Goal: Communication & Community: Answer question/provide support

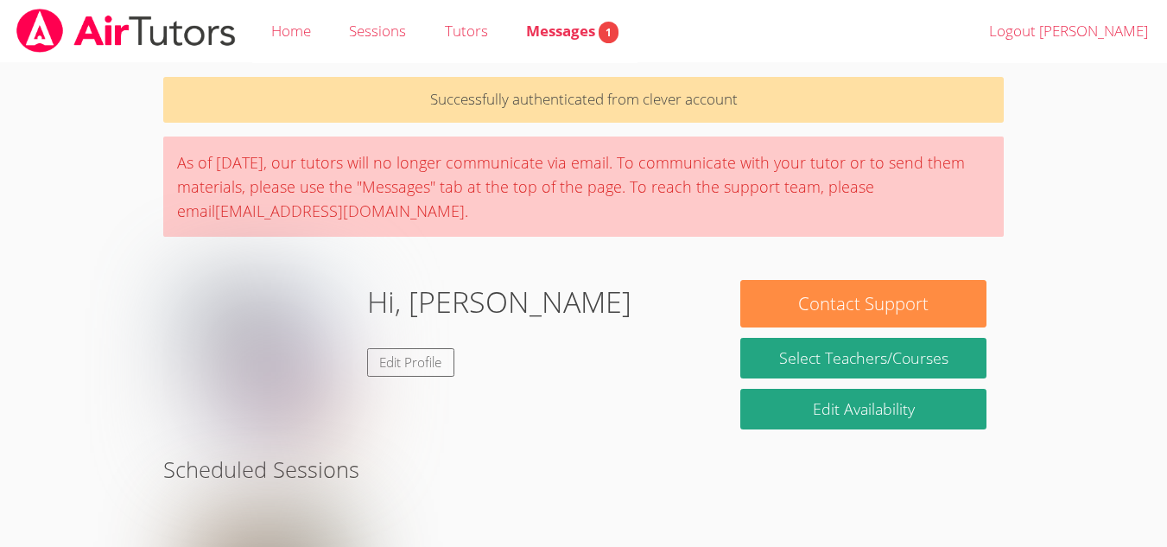
click at [593, 23] on span "Messages 1" at bounding box center [572, 31] width 92 height 20
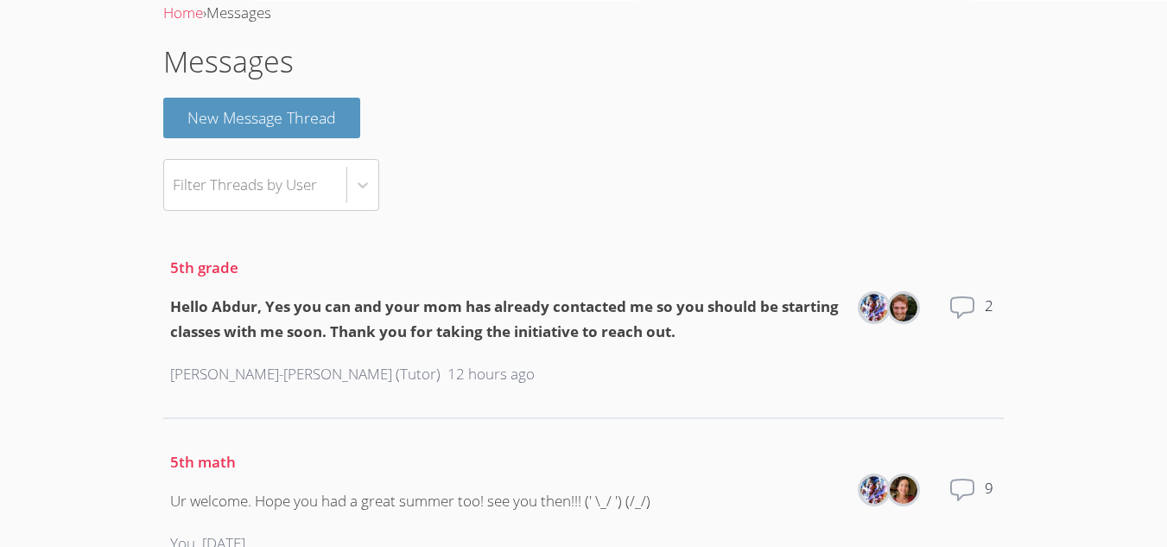
scroll to position [72, 0]
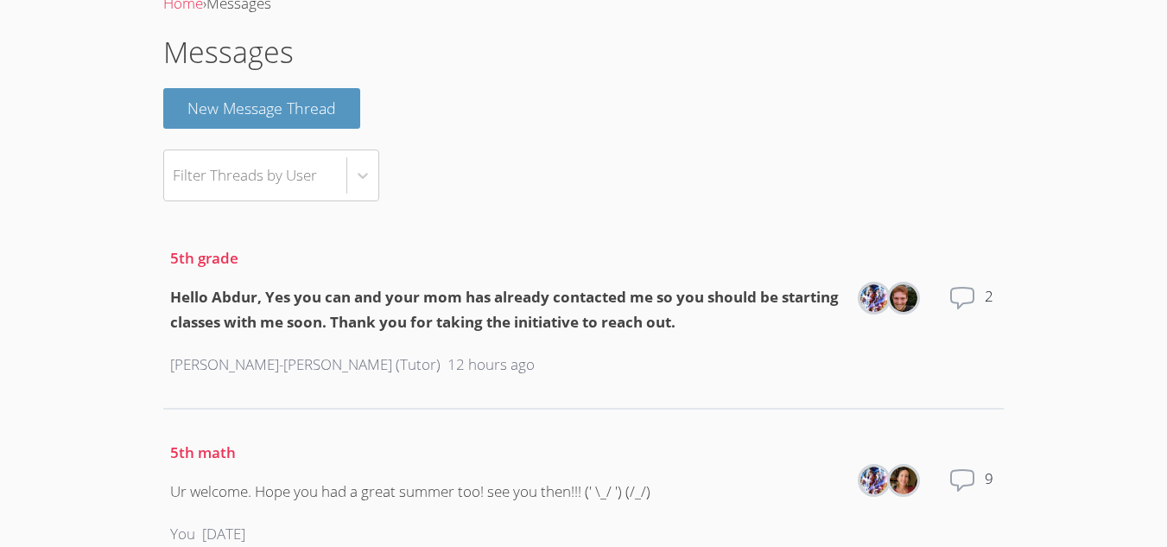
click at [328, 98] on button "New Message Thread" at bounding box center [261, 108] width 197 height 41
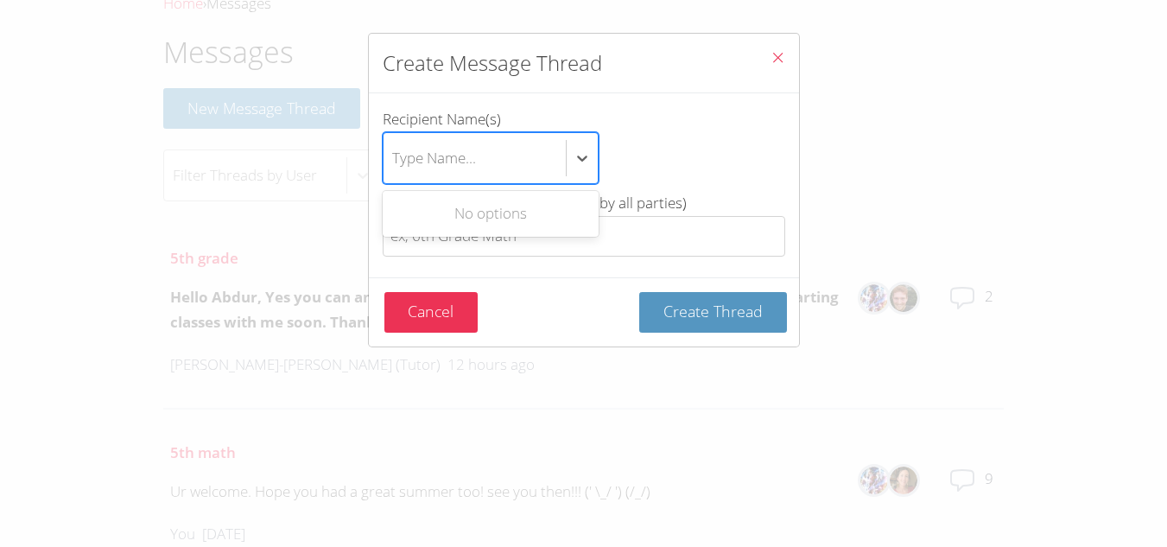
click at [424, 149] on div "Type Name..." at bounding box center [434, 157] width 84 height 25
click at [394, 149] on input "Recipient Name(s) Use Up and Down to choose options, press Enter to select the …" at bounding box center [393, 158] width 2 height 40
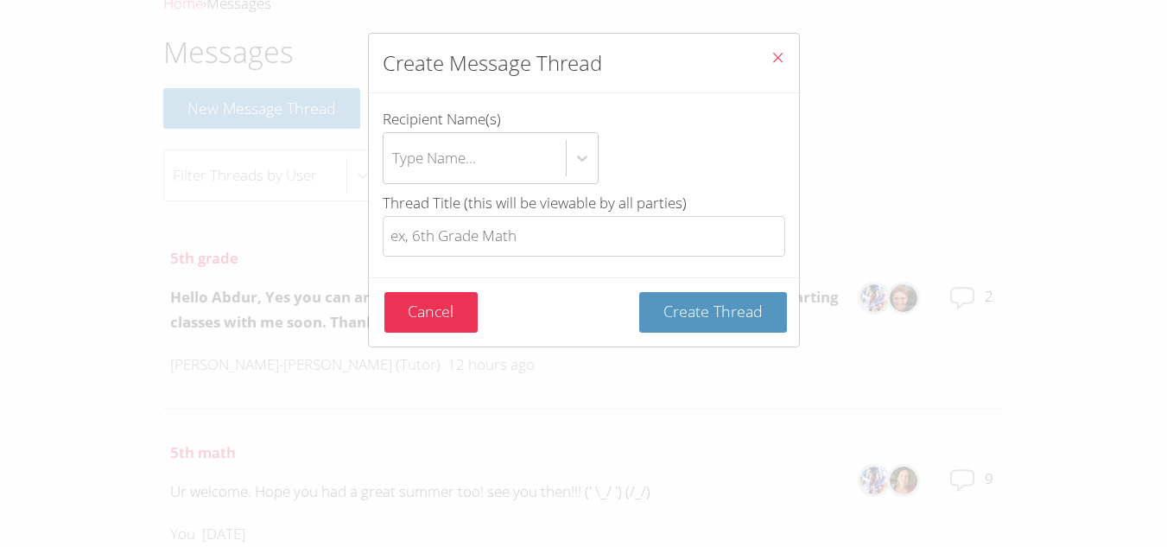
click at [409, 302] on button "Cancel" at bounding box center [431, 312] width 94 height 41
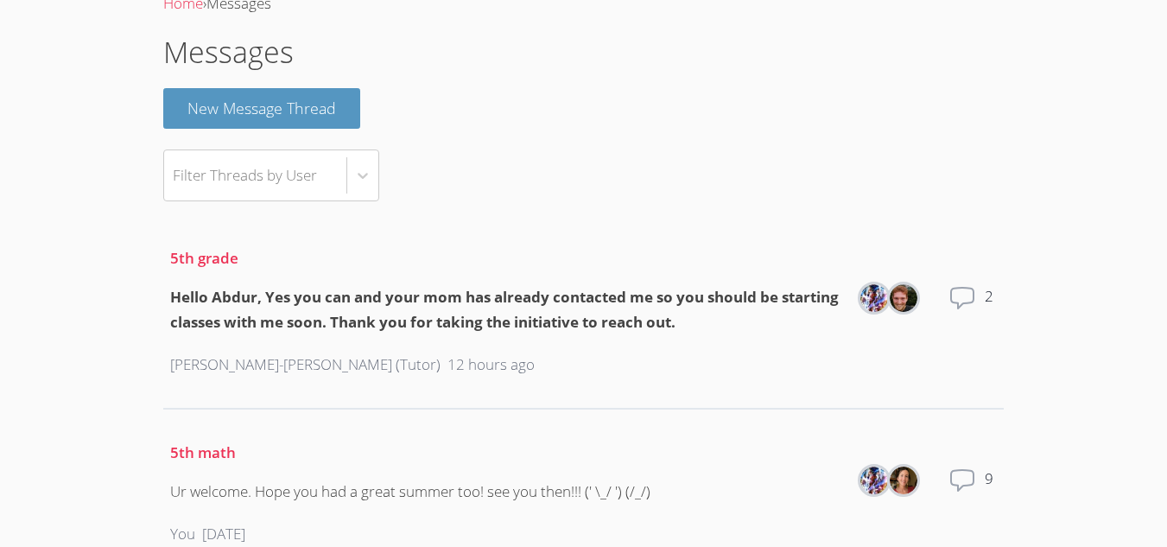
click at [358, 343] on div "[PERSON_NAME]-[PERSON_NAME] (Tutor) 12 hours ago" at bounding box center [505, 365] width 671 height 53
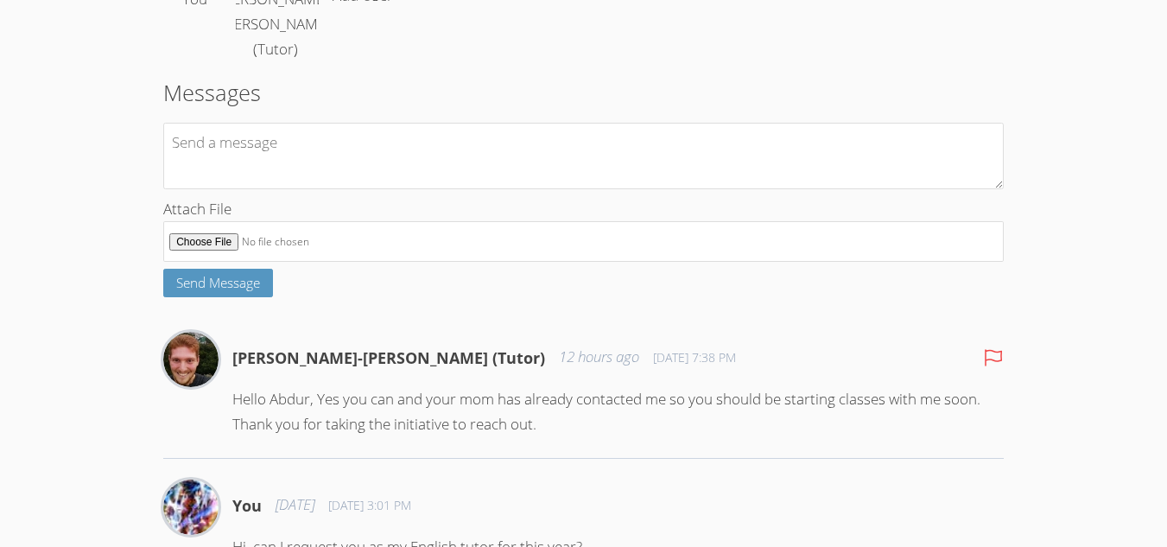
scroll to position [236, 0]
type textarea "y"
click at [280, 169] on textarea "Your welcome, aseeyou soon too" at bounding box center [583, 155] width 840 height 67
click at [297, 174] on textarea "Your welcome, seeyou soon too" at bounding box center [583, 155] width 840 height 67
click at [409, 174] on textarea "Your welcome, see you soon too" at bounding box center [583, 155] width 840 height 67
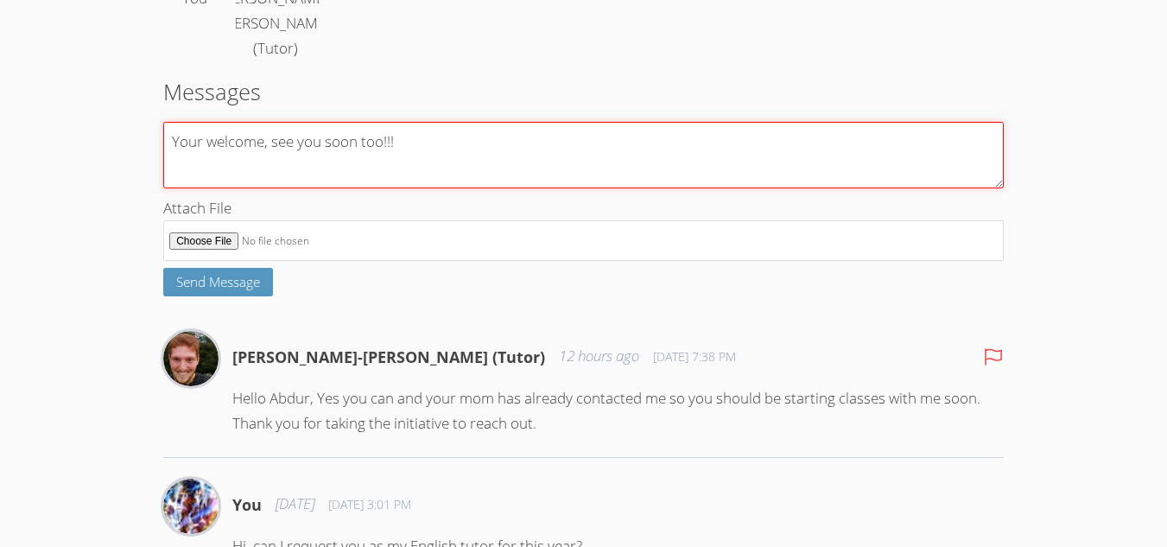
click at [449, 178] on textarea "Your welcome, see you soon too!!!" at bounding box center [583, 155] width 840 height 67
type textarea "Your welcome, see you soon too!"
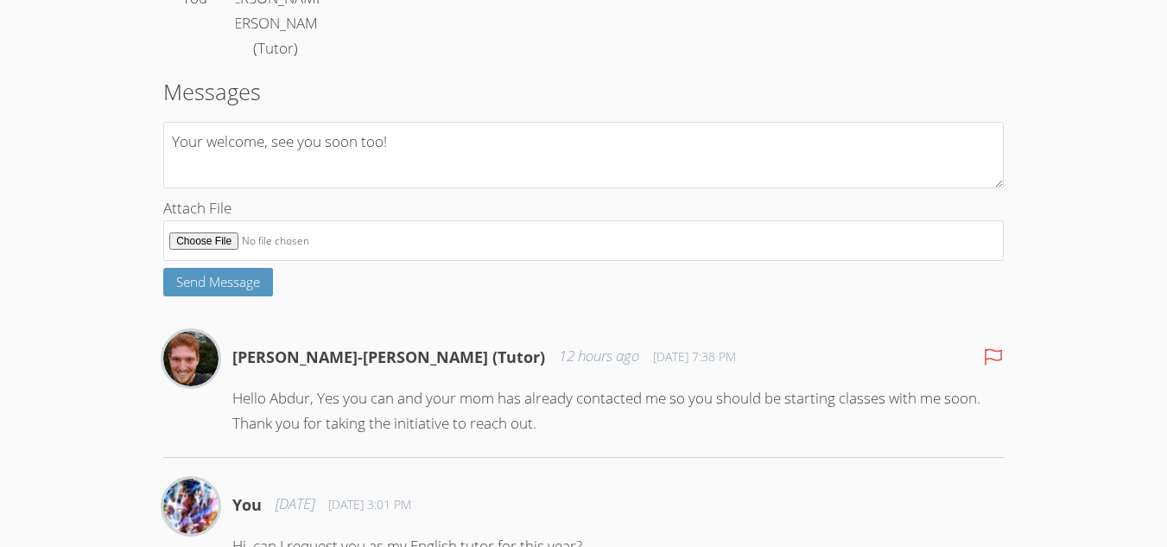
click at [252, 290] on span "Send Message" at bounding box center [218, 281] width 84 height 17
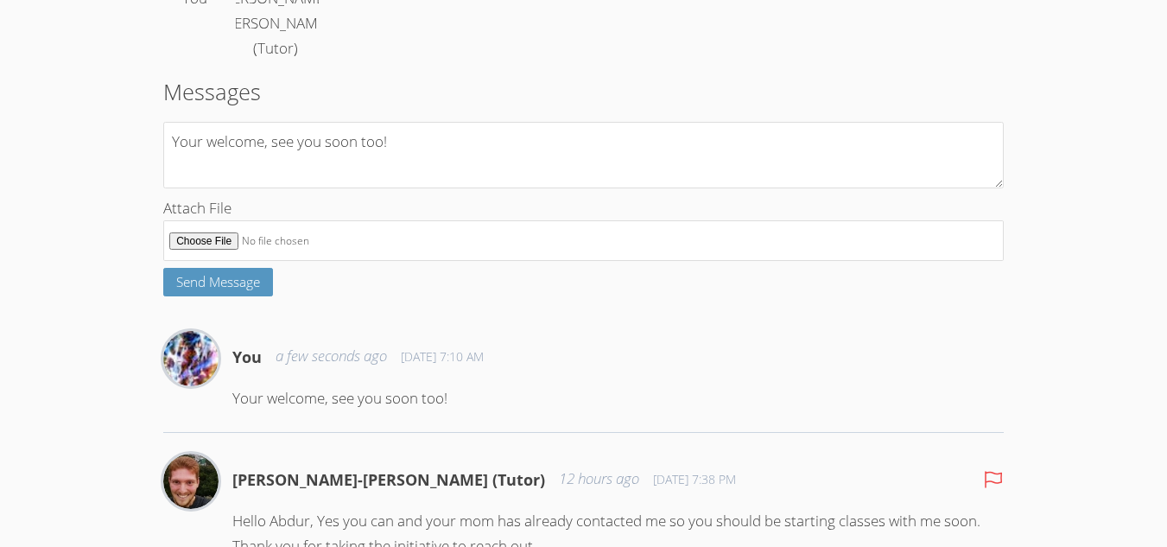
scroll to position [0, 0]
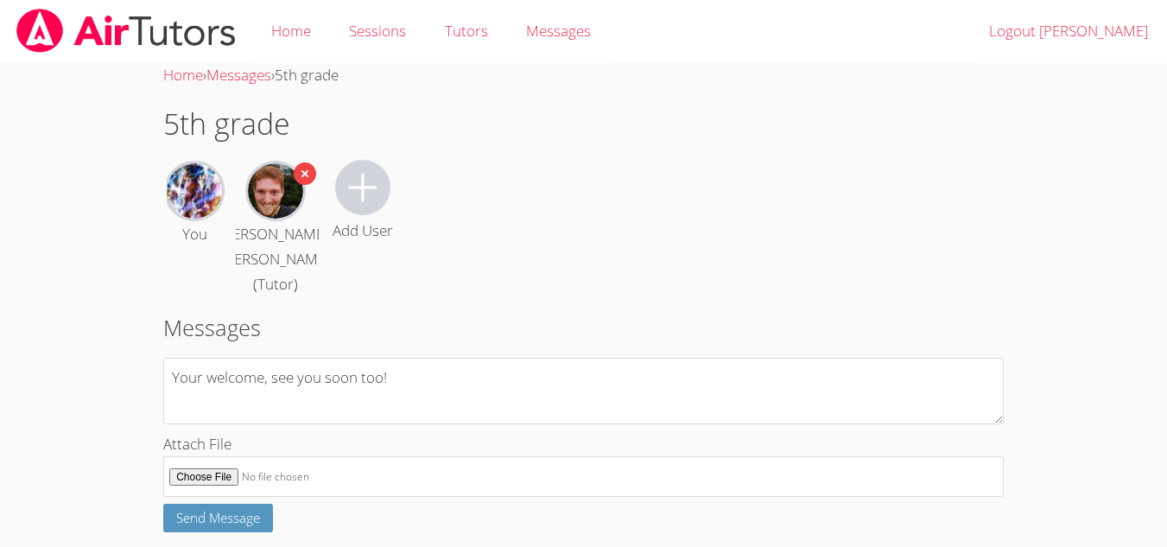
click at [347, 26] on link "Sessions" at bounding box center [377, 31] width 95 height 63
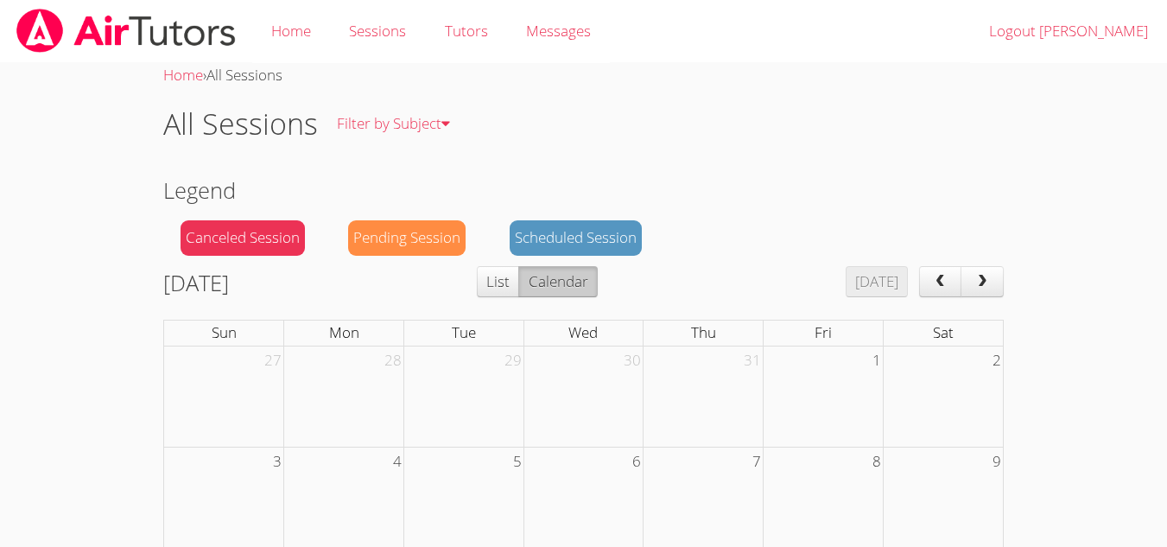
click at [280, 29] on link "Home" at bounding box center [291, 31] width 78 height 63
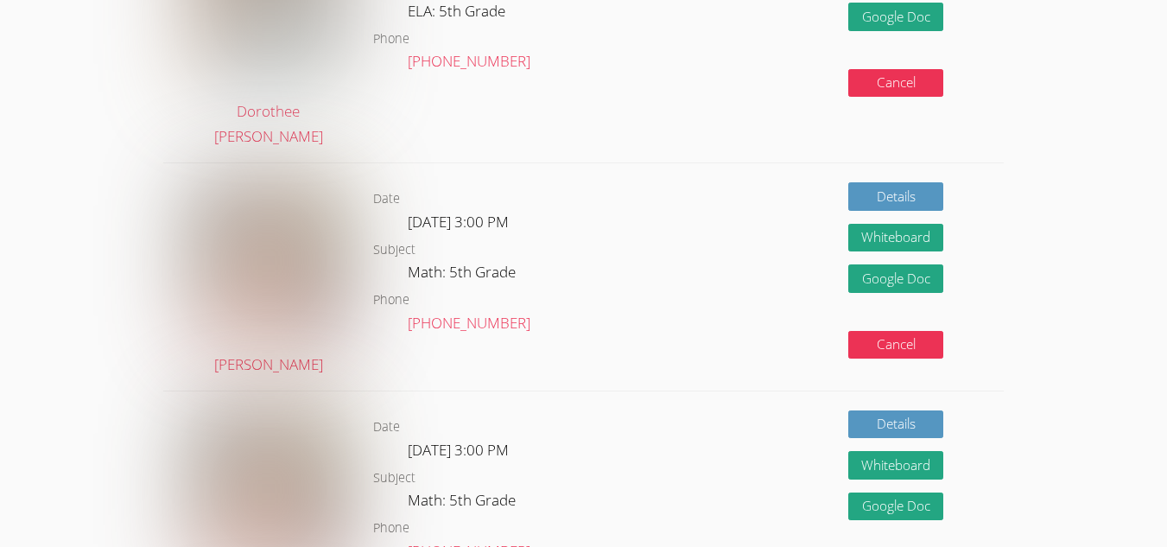
scroll to position [573, 0]
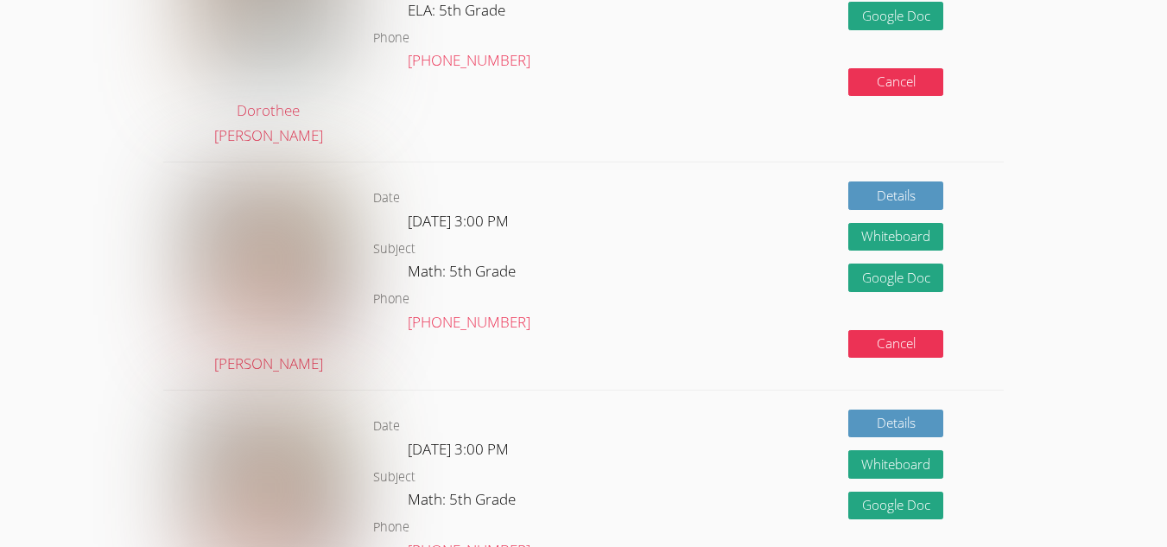
click at [650, 255] on dl "Date Tue Aug 26, 3:00 PM Subject Math: 5th Grade Phone (239) 360-6247" at bounding box center [520, 275] width 294 height 177
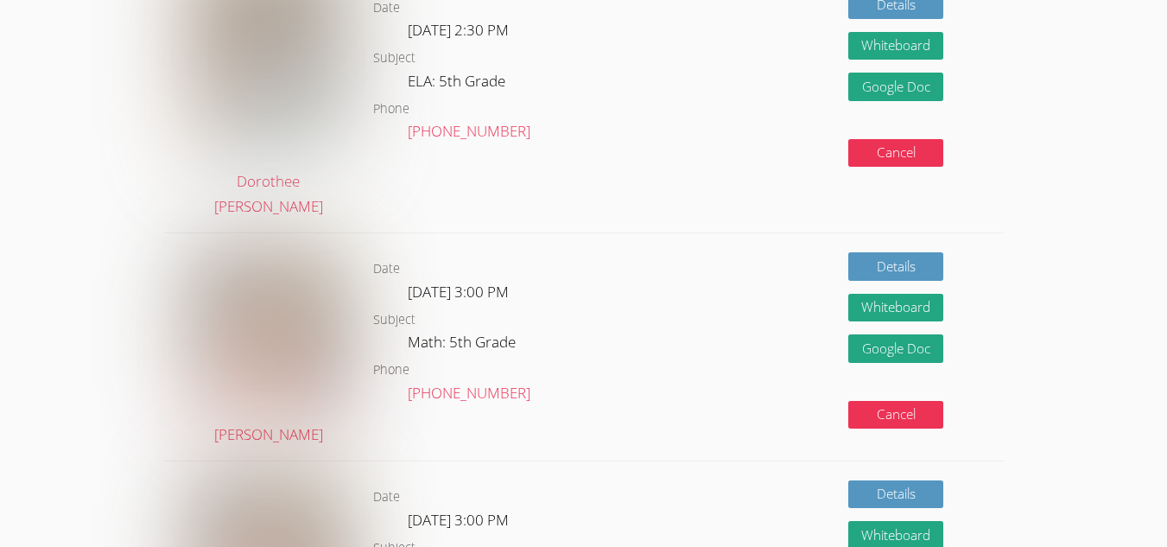
scroll to position [467, 0]
